Goal: Download file/media

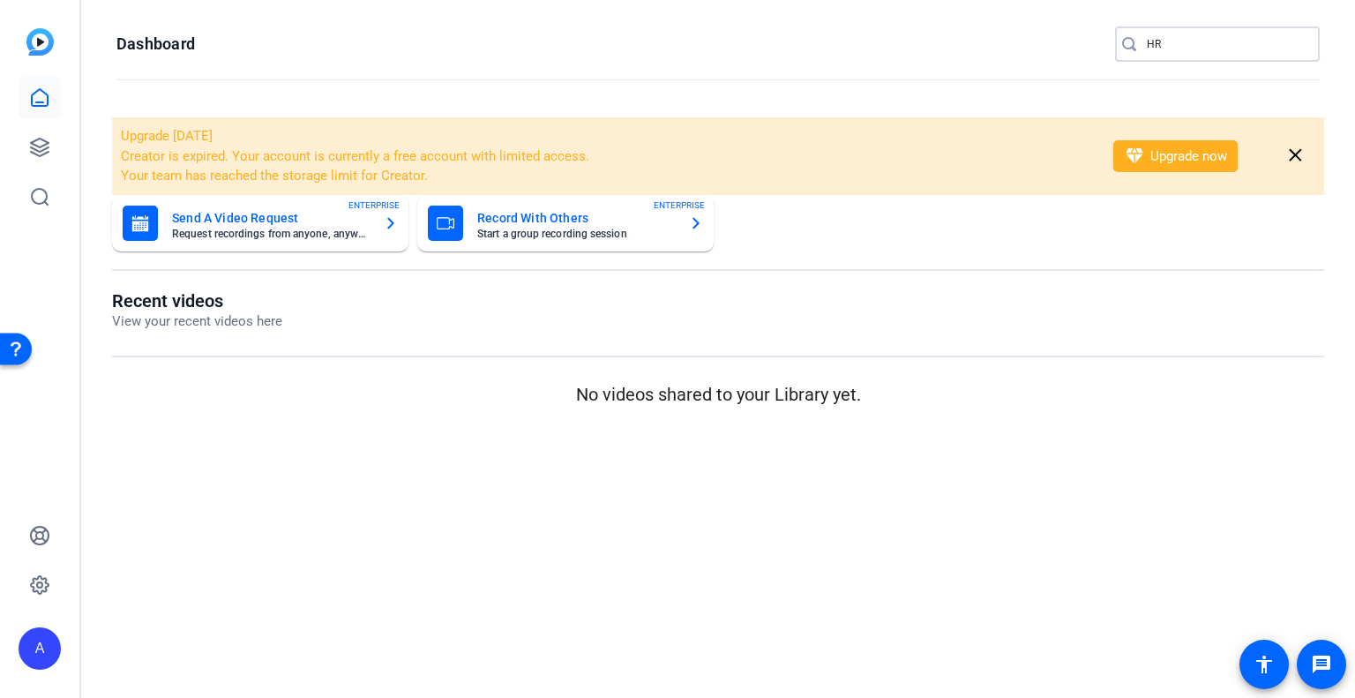
drag, startPoint x: 1181, startPoint y: 40, endPoint x: 1149, endPoint y: 43, distance: 31.9
click at [1149, 43] on input "HR" at bounding box center [1226, 44] width 159 height 21
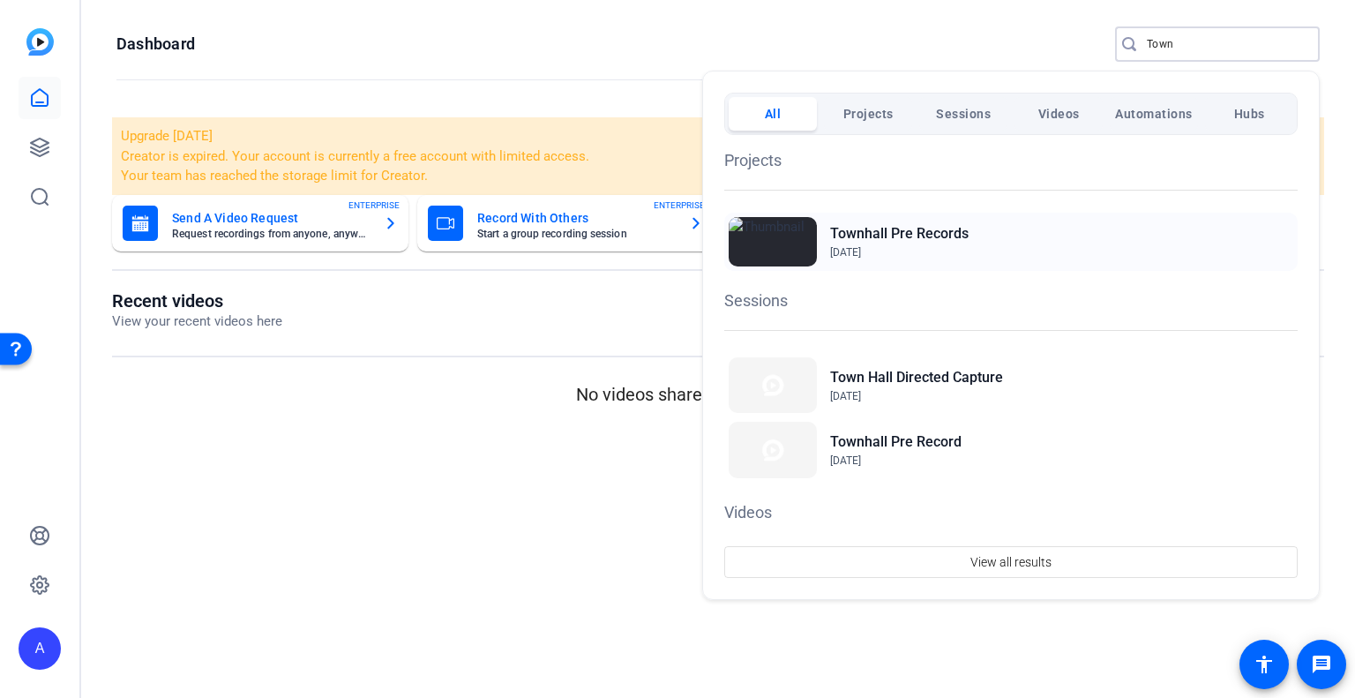
type input "Town"
click at [938, 248] on span "Aug 15, 2023" at bounding box center [899, 252] width 138 height 16
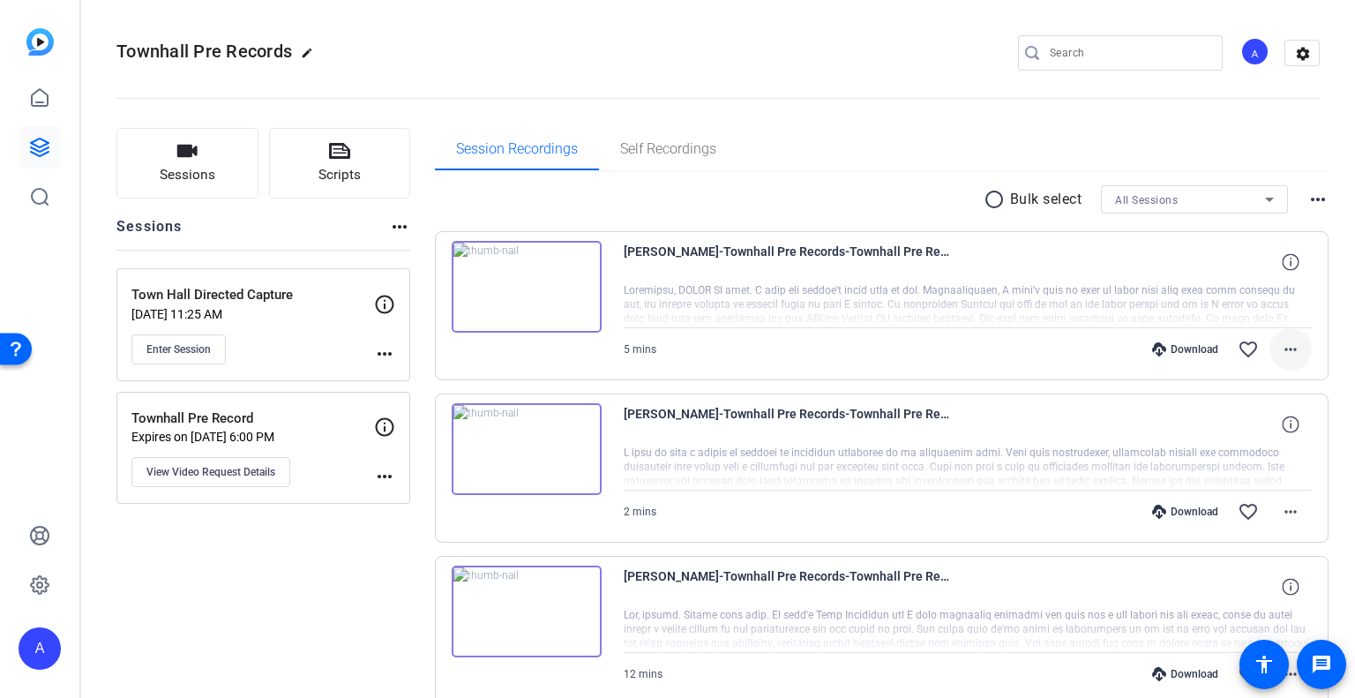
click at [1281, 347] on mat-icon "more_horiz" at bounding box center [1290, 349] width 21 height 21
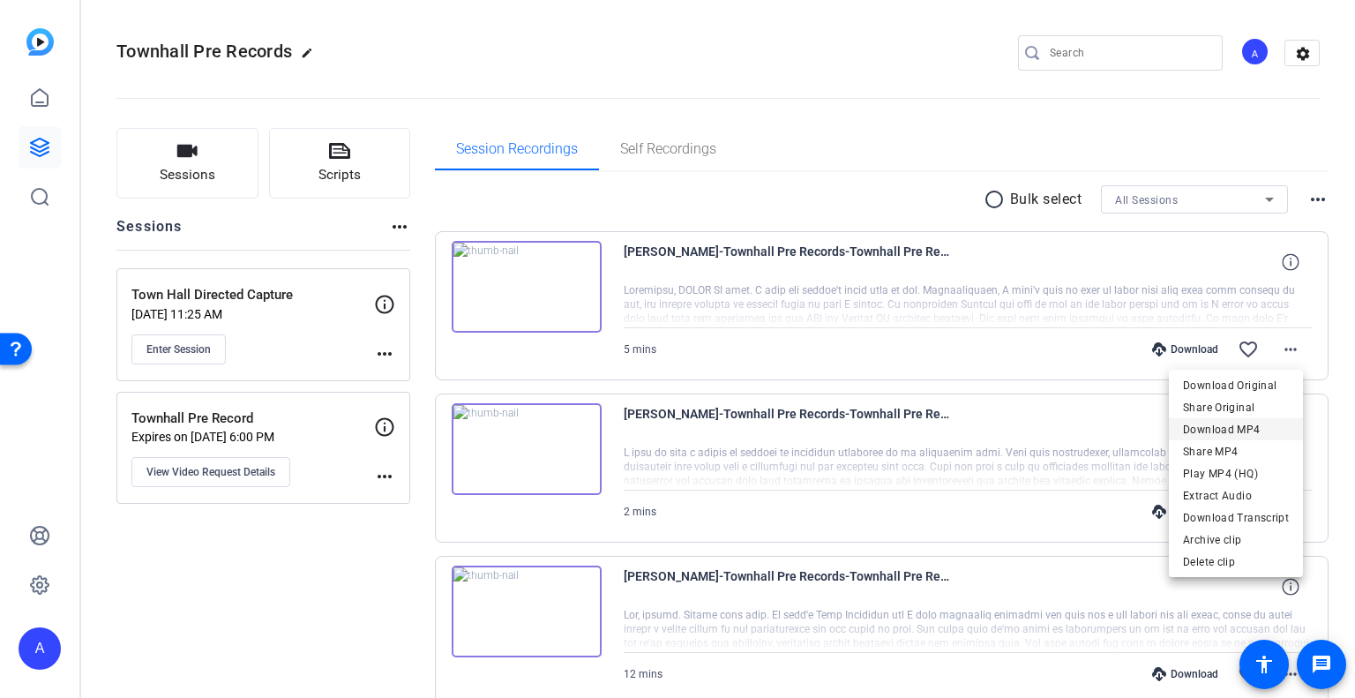
click at [1249, 427] on span "Download MP4" at bounding box center [1236, 429] width 106 height 21
